Goal: Task Accomplishment & Management: Manage account settings

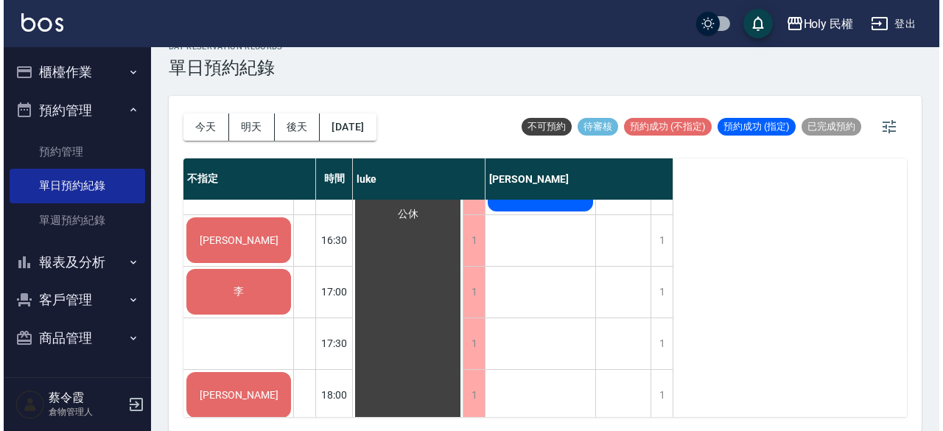
scroll to position [324, 0]
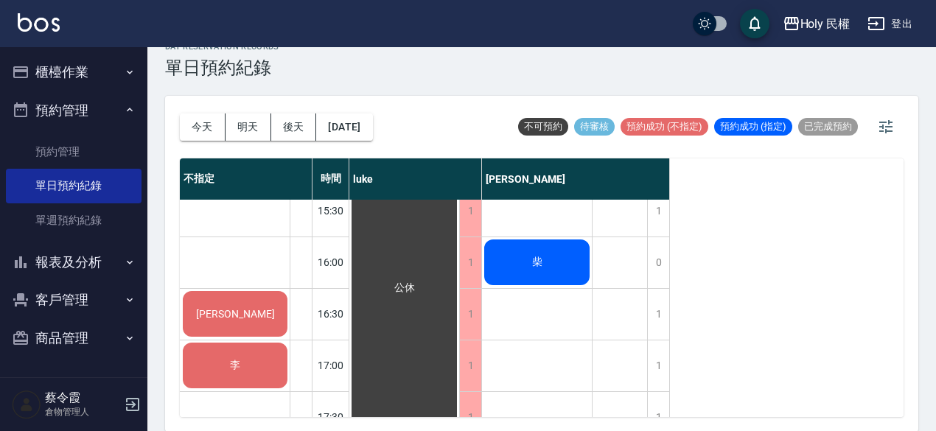
click at [236, 378] on div "李" at bounding box center [234, 365] width 109 height 50
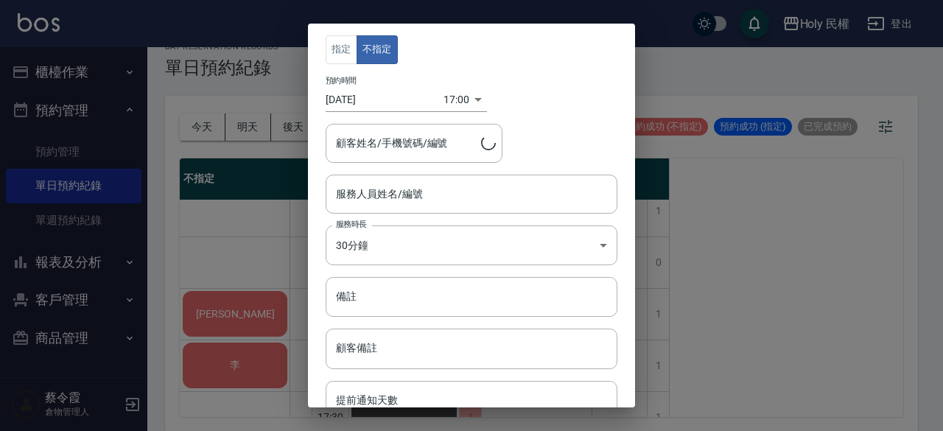
type input "[PERSON_NAME]/0979206899"
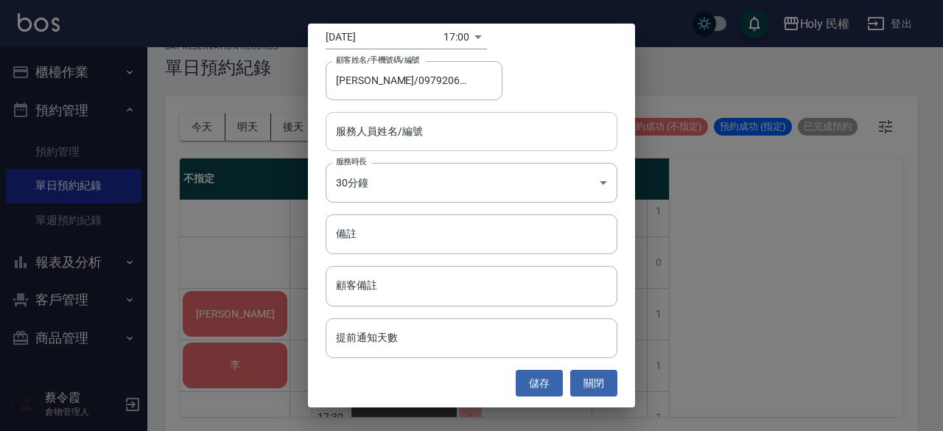
click at [435, 135] on input "服務人員姓名/編號" at bounding box center [471, 132] width 278 height 26
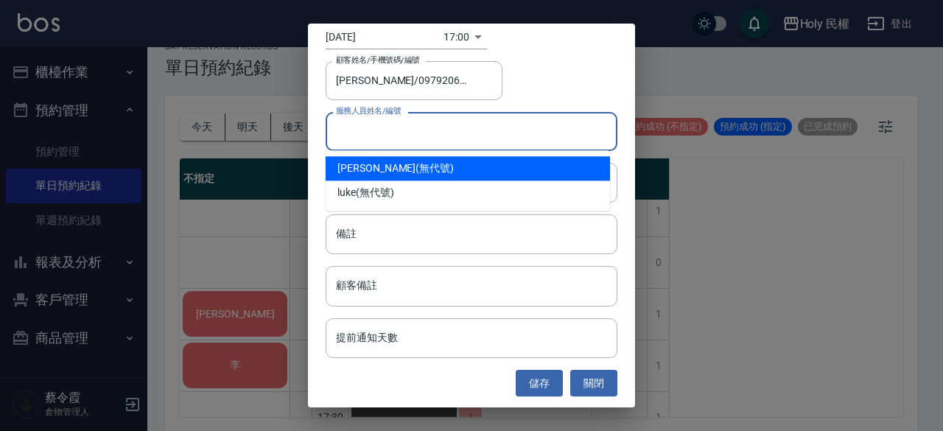
click at [426, 156] on div "Ella (無代號)" at bounding box center [468, 168] width 284 height 24
type input "Ella(無代號)"
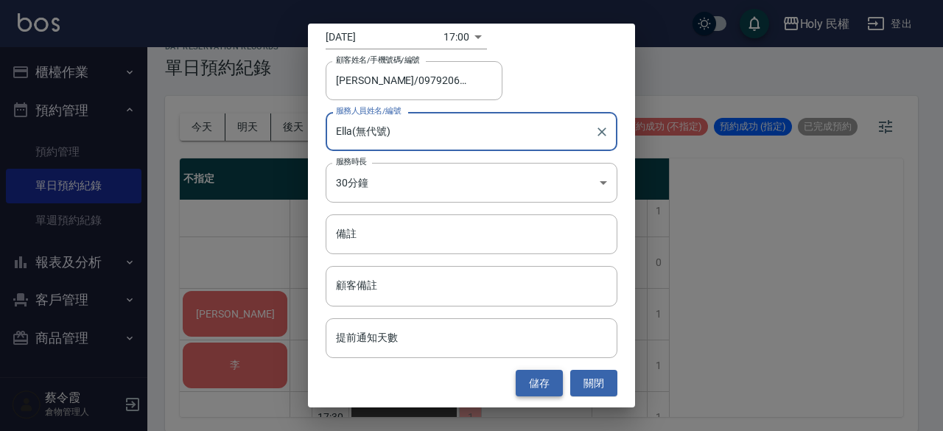
click at [536, 376] on button "儲存" at bounding box center [539, 383] width 47 height 27
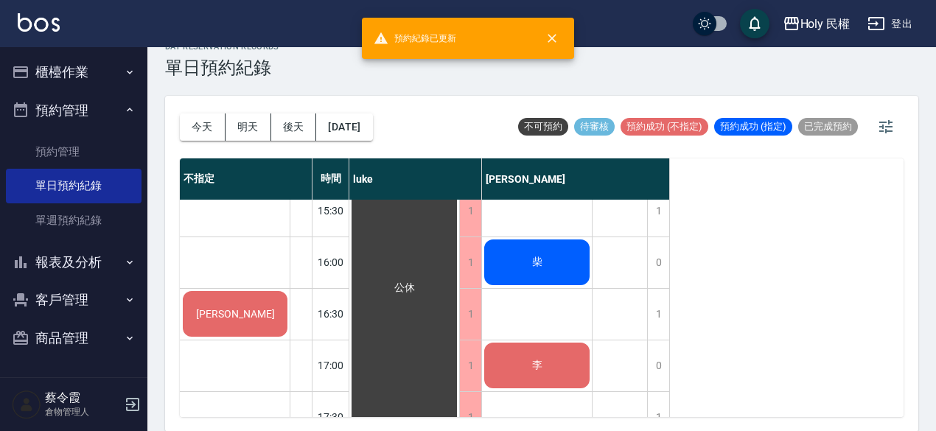
click at [245, 294] on div "[PERSON_NAME]" at bounding box center [234, 314] width 109 height 50
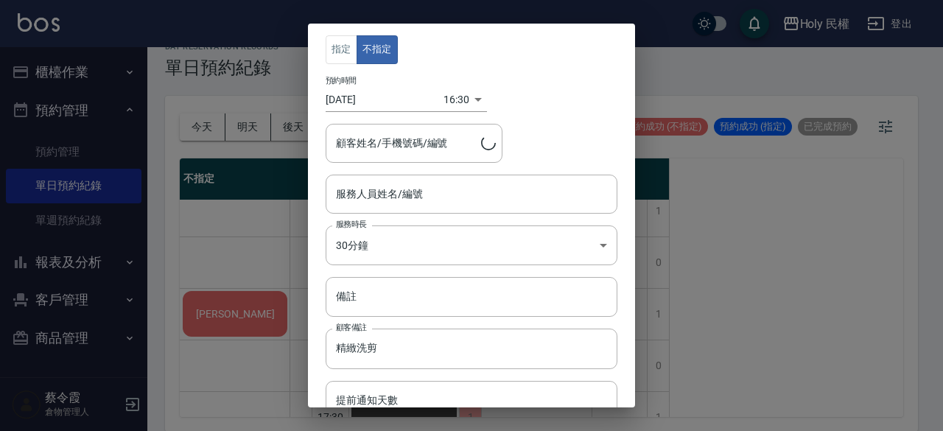
type input "[PERSON_NAME]/0987452883"
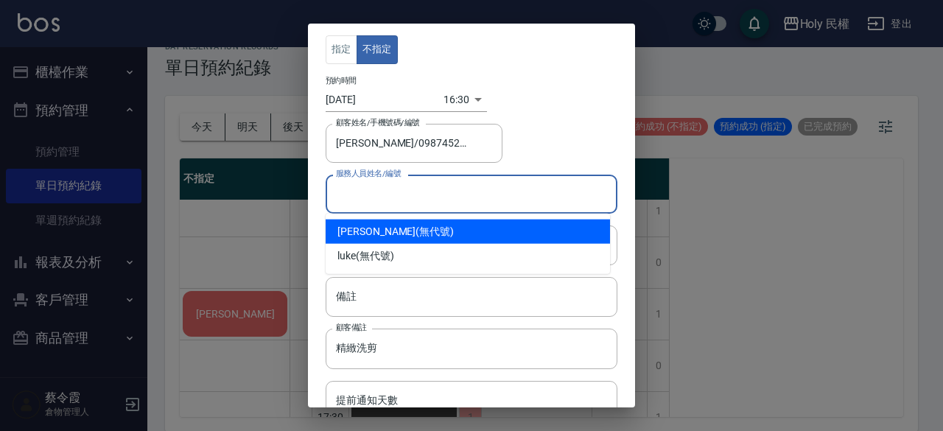
click at [398, 192] on input "服務人員姓名/編號" at bounding box center [471, 194] width 278 height 26
click at [394, 222] on div "Ella (無代號)" at bounding box center [468, 232] width 284 height 24
type input "Ella(無代號)"
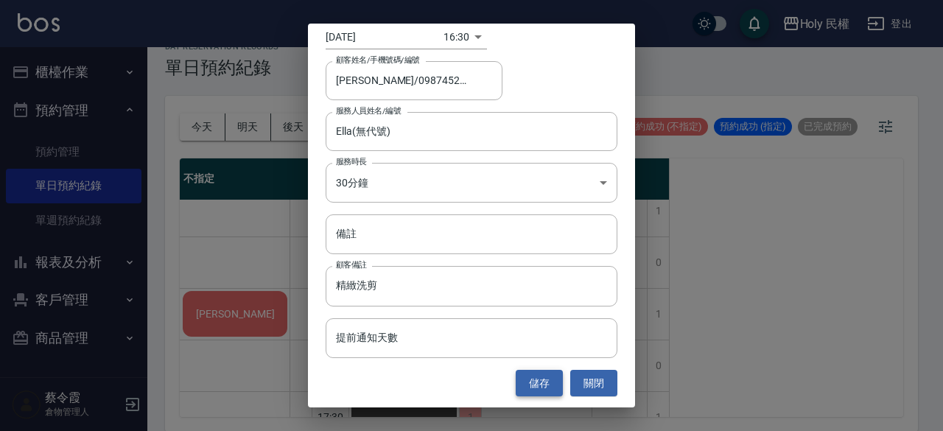
click at [544, 379] on button "儲存" at bounding box center [539, 383] width 47 height 27
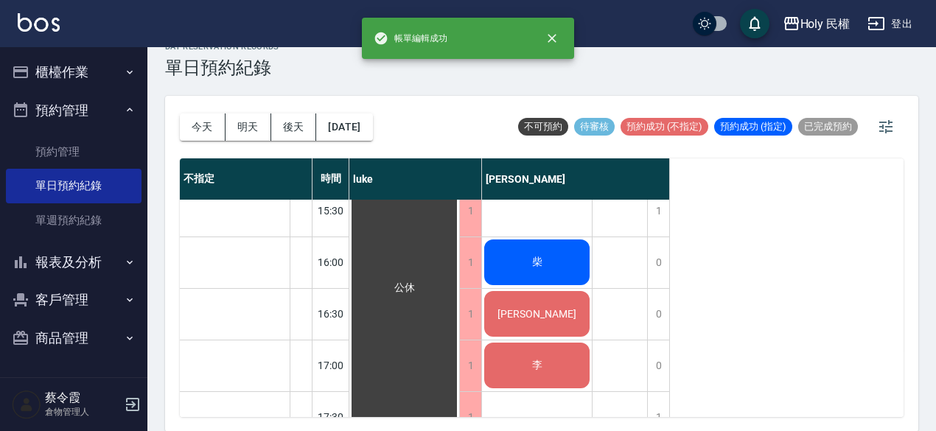
click at [560, 319] on div "[PERSON_NAME]" at bounding box center [537, 314] width 110 height 50
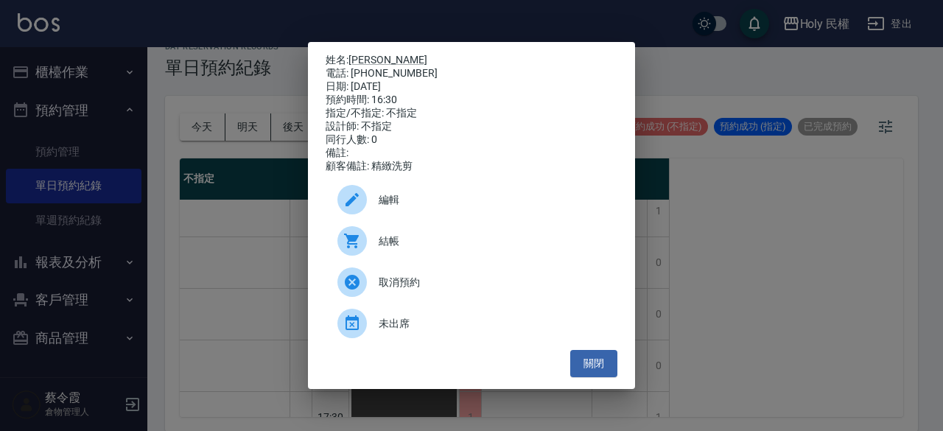
click at [827, 339] on div "姓名: [PERSON_NAME] 電話: [PHONE_NUMBER] 日期: [DATE] 預約時間: 16:30 指定/不指定: 不指定 設計師: 不指…" at bounding box center [471, 215] width 943 height 431
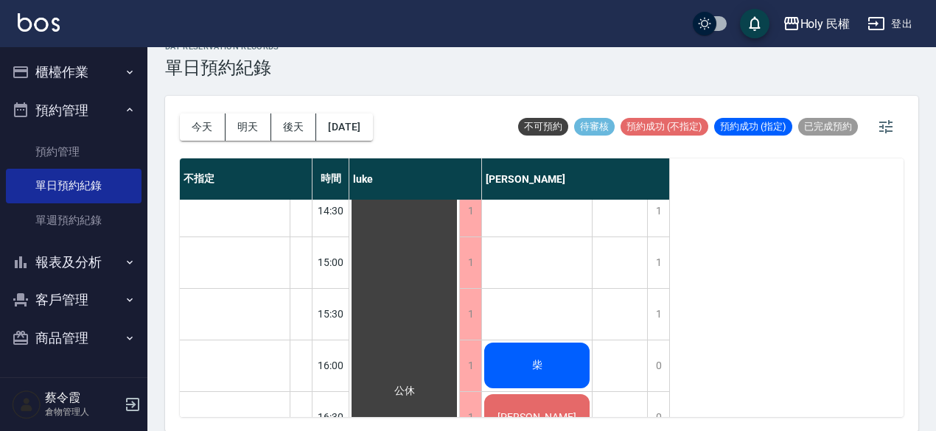
scroll to position [368, 0]
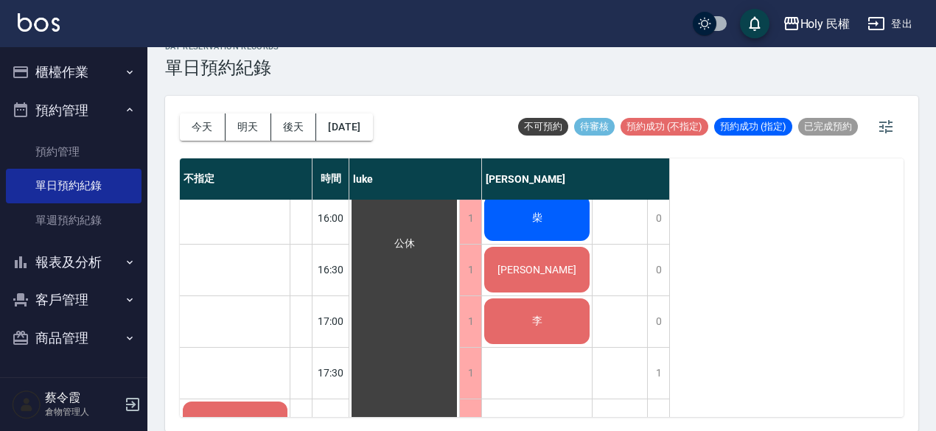
click at [555, 224] on div "柴" at bounding box center [537, 218] width 110 height 50
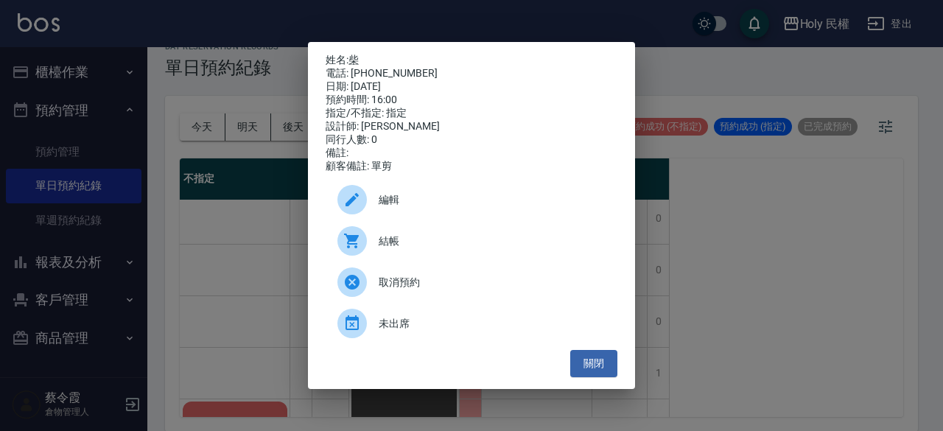
click at [445, 242] on span "結帳" at bounding box center [492, 241] width 227 height 15
click at [575, 373] on button "關閉" at bounding box center [593, 363] width 47 height 27
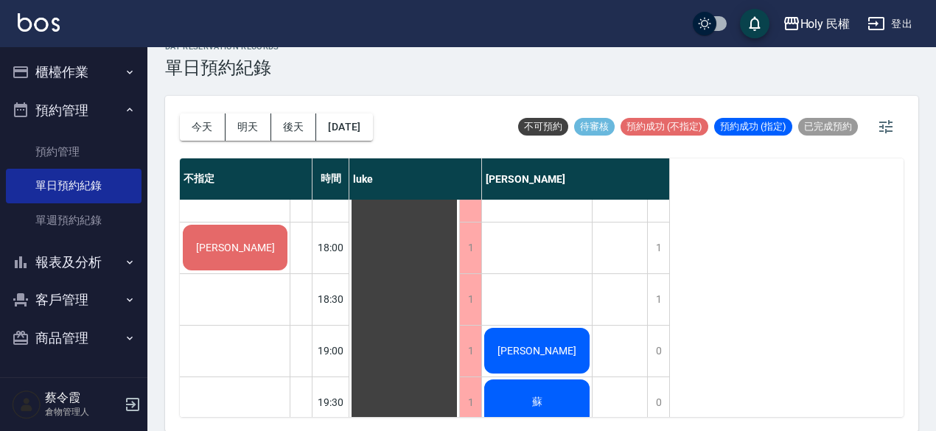
scroll to position [619, 0]
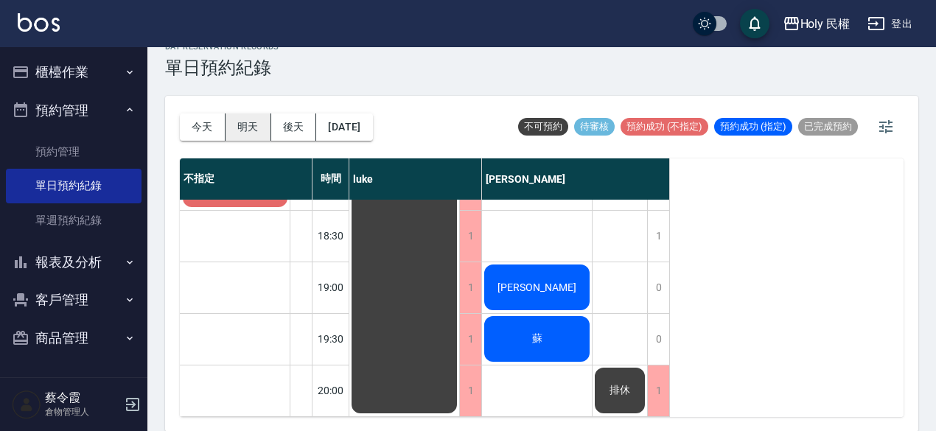
click at [242, 136] on button "明天" at bounding box center [248, 126] width 46 height 27
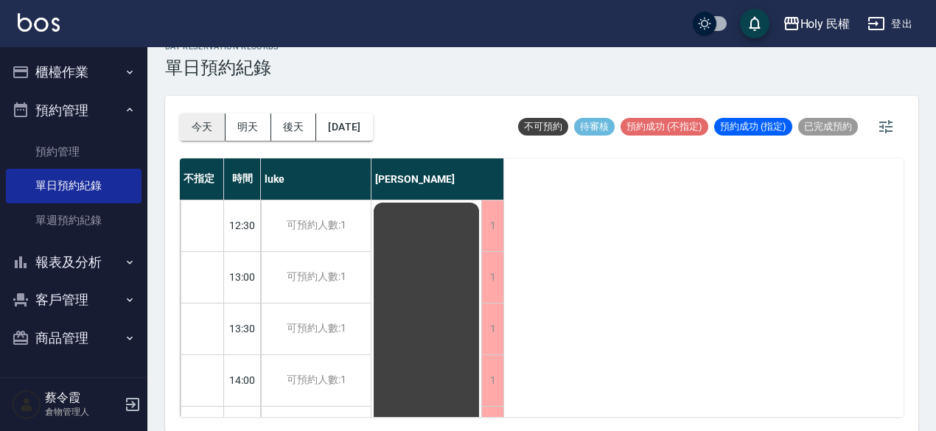
click at [205, 122] on button "今天" at bounding box center [203, 126] width 46 height 27
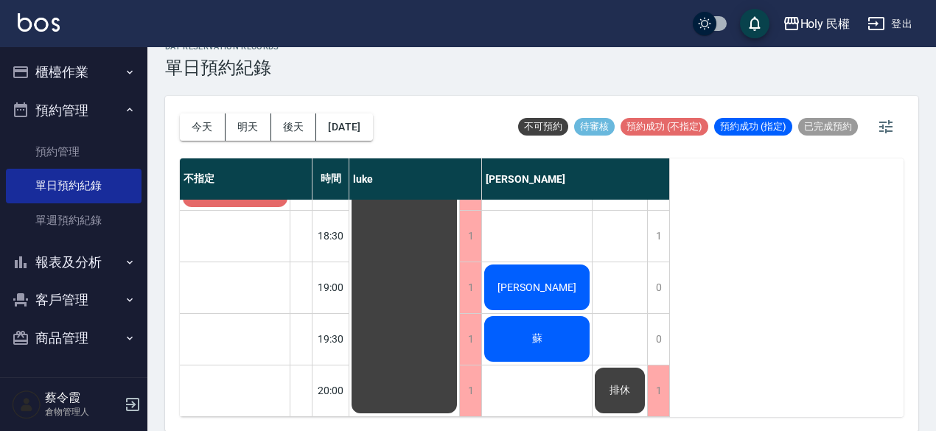
scroll to position [545, 0]
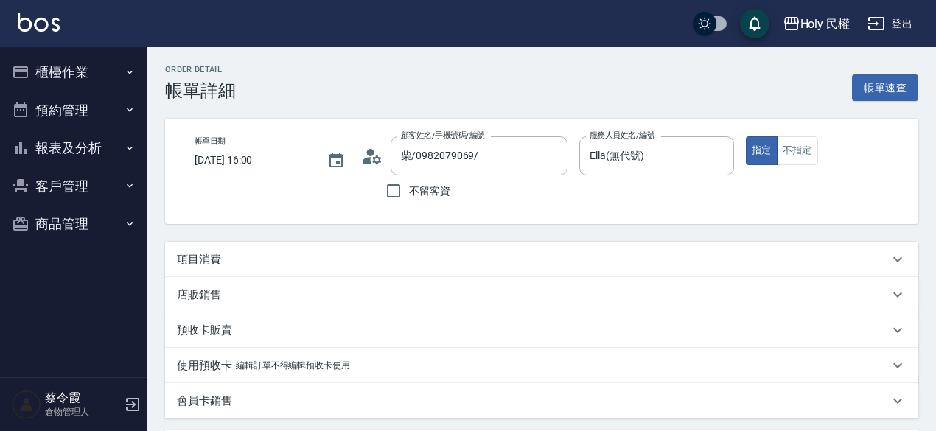
click at [24, 55] on button "櫃檯作業" at bounding box center [74, 72] width 136 height 38
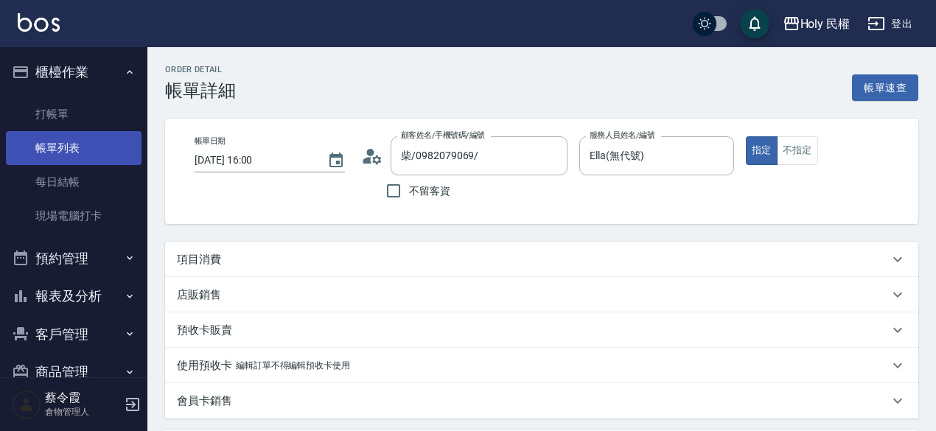
click at [80, 137] on link "帳單列表" at bounding box center [74, 148] width 136 height 34
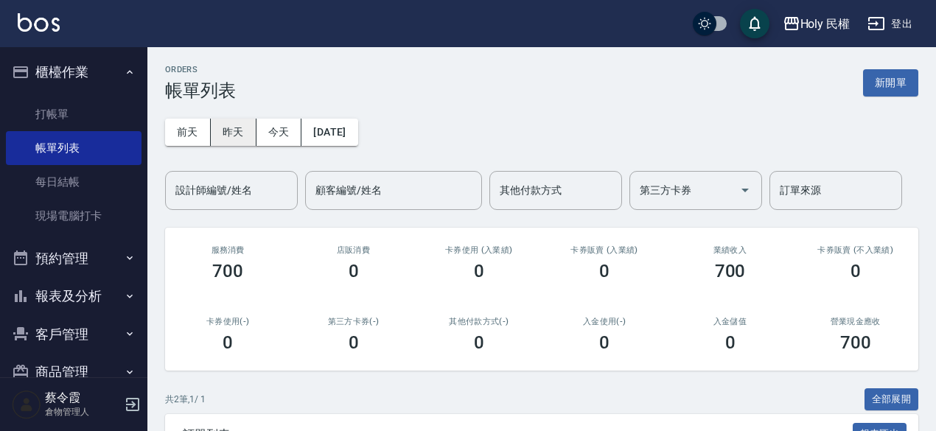
click at [219, 127] on button "昨天" at bounding box center [234, 132] width 46 height 27
